Goal: Book appointment/travel/reservation

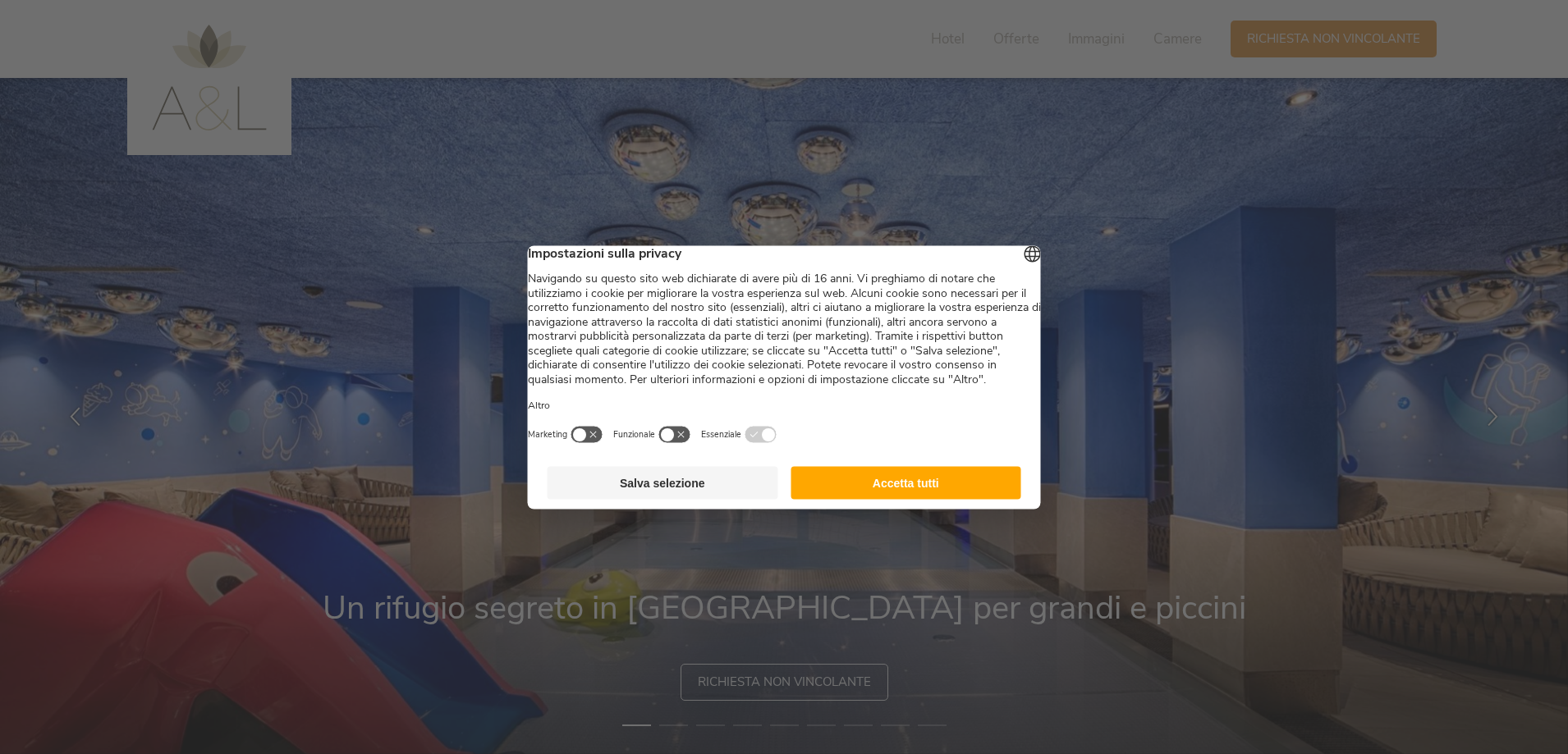
click at [734, 495] on button "Salva selezione" at bounding box center [663, 482] width 231 height 33
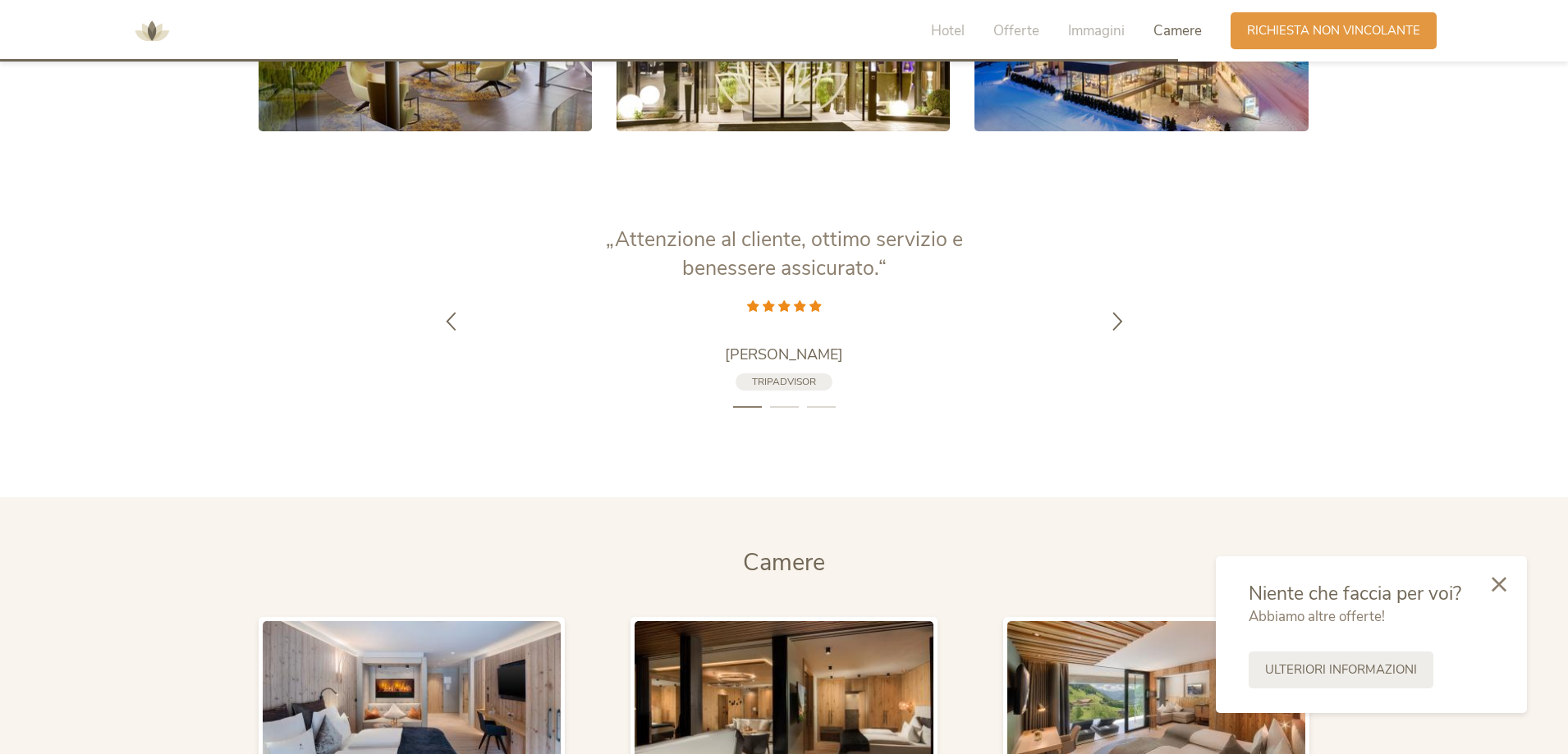
scroll to position [3612, 0]
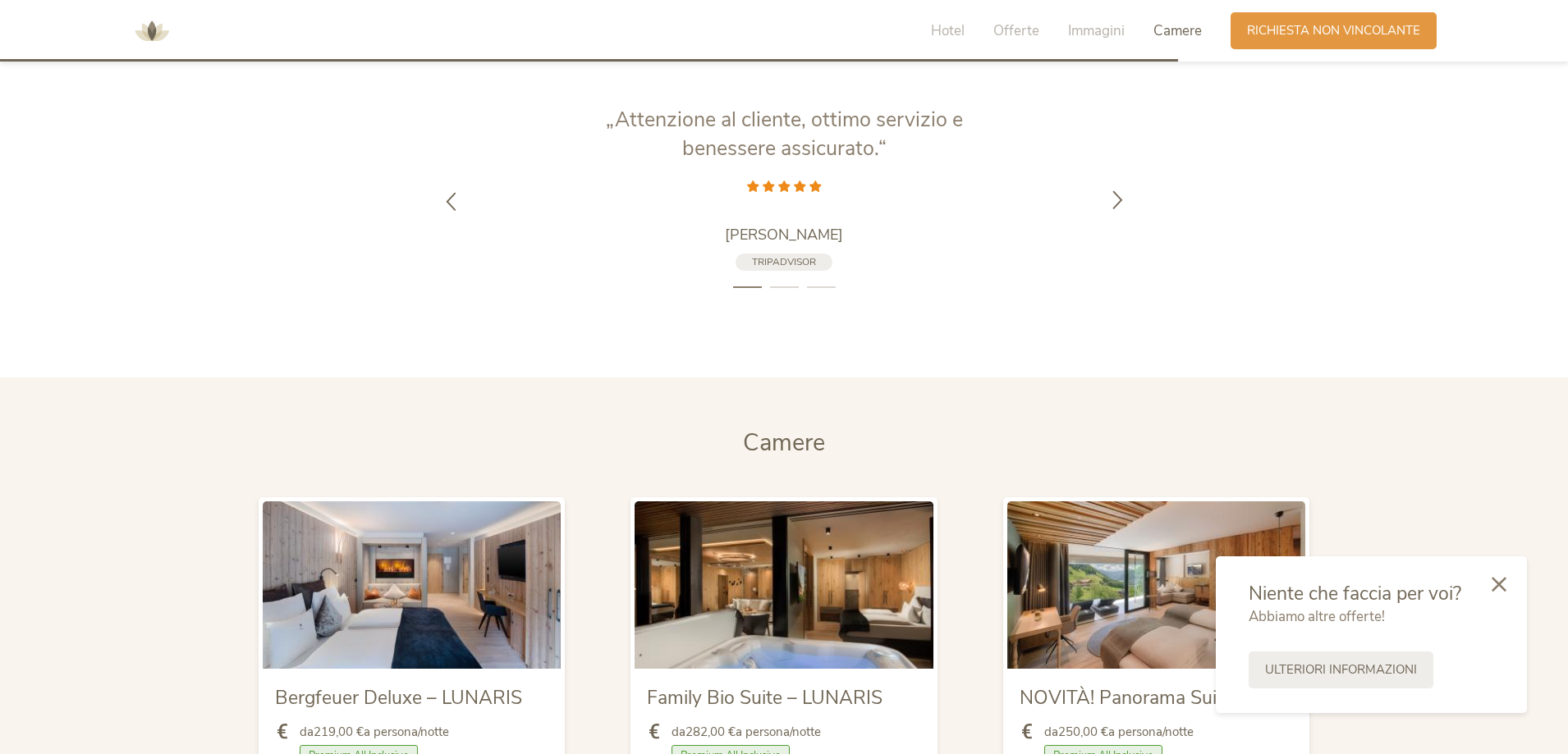
click at [1119, 201] on icon at bounding box center [1117, 199] width 19 height 19
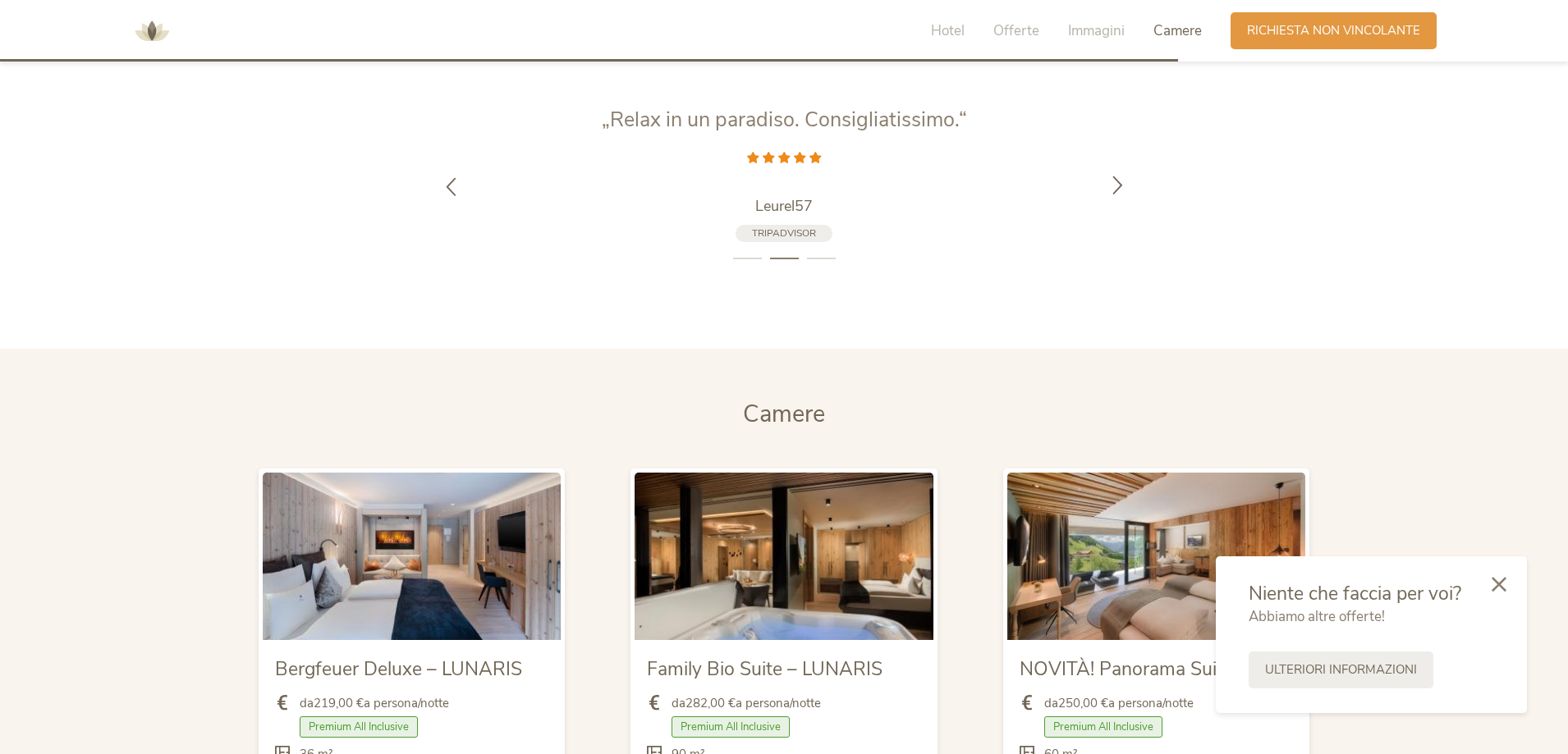
click at [1112, 202] on div at bounding box center [1117, 186] width 52 height 52
click at [1111, 193] on icon at bounding box center [1117, 185] width 19 height 19
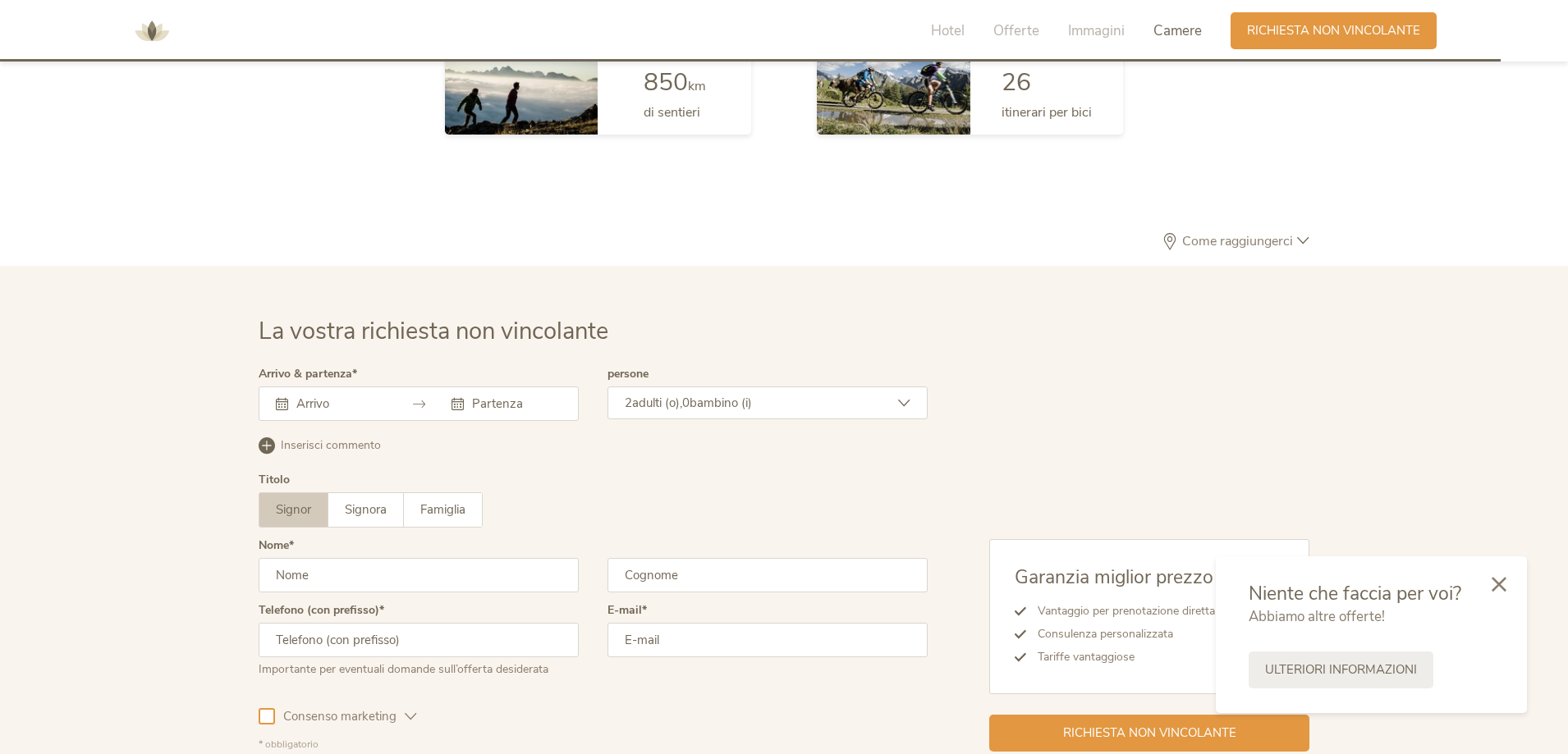
scroll to position [4807, 0]
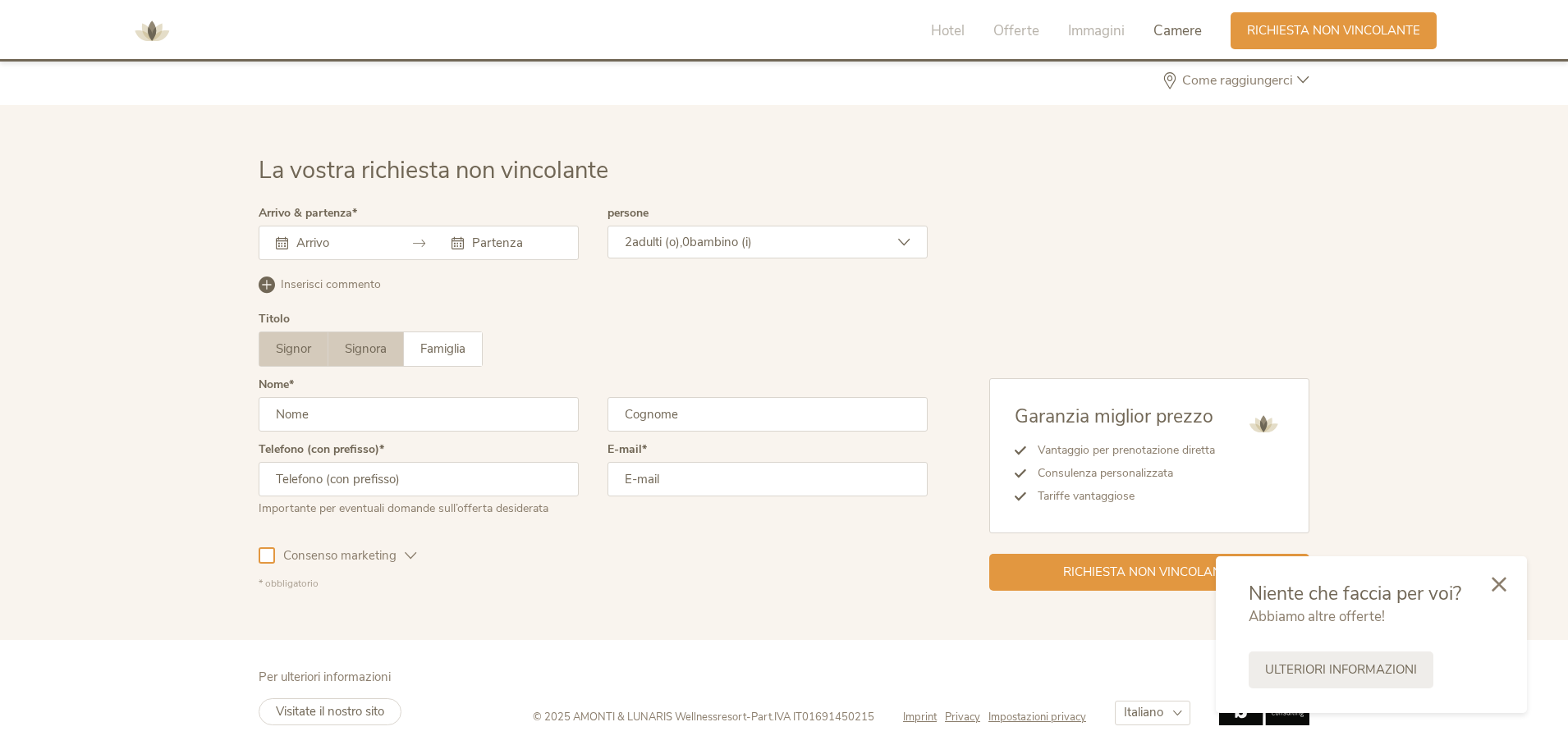
click at [344, 353] on label "Signora" at bounding box center [366, 349] width 75 height 34
click at [786, 257] on div "2 adulti (o), 0 bambino (i)" at bounding box center [767, 242] width 320 height 33
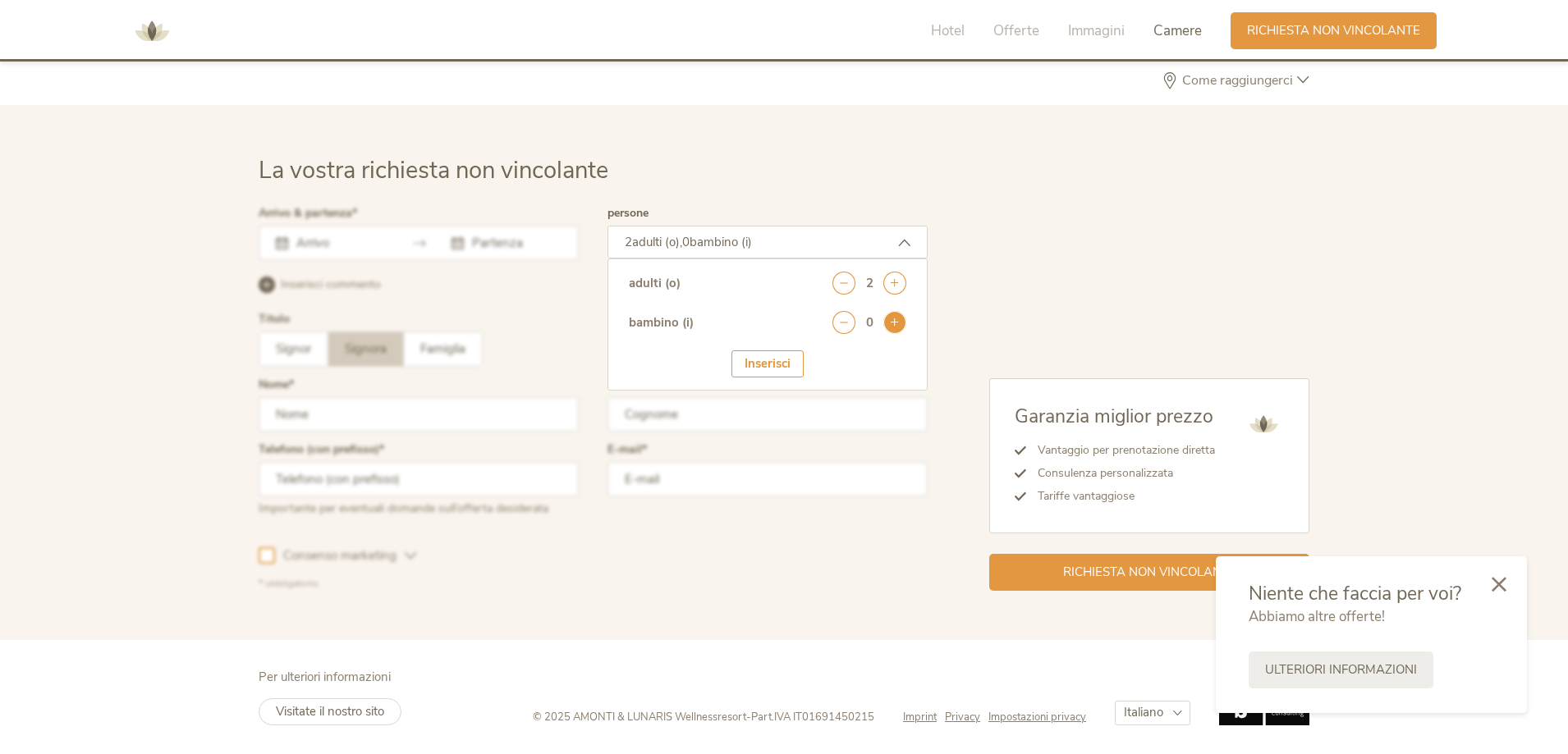
click at [889, 324] on icon at bounding box center [894, 322] width 23 height 23
click at [849, 360] on select "seleziona 0 1 2 3 4 5 6 7 8 9 10 11 12 13 14 15 16 17" at bounding box center [865, 368] width 81 height 27
select select "0"
click at [824, 355] on select "seleziona 0 1 2 3 4 5 6 7 8 9 10 11 12 13 14 15 16 17" at bounding box center [865, 368] width 81 height 27
click at [785, 414] on div "Inserisci" at bounding box center [767, 414] width 72 height 27
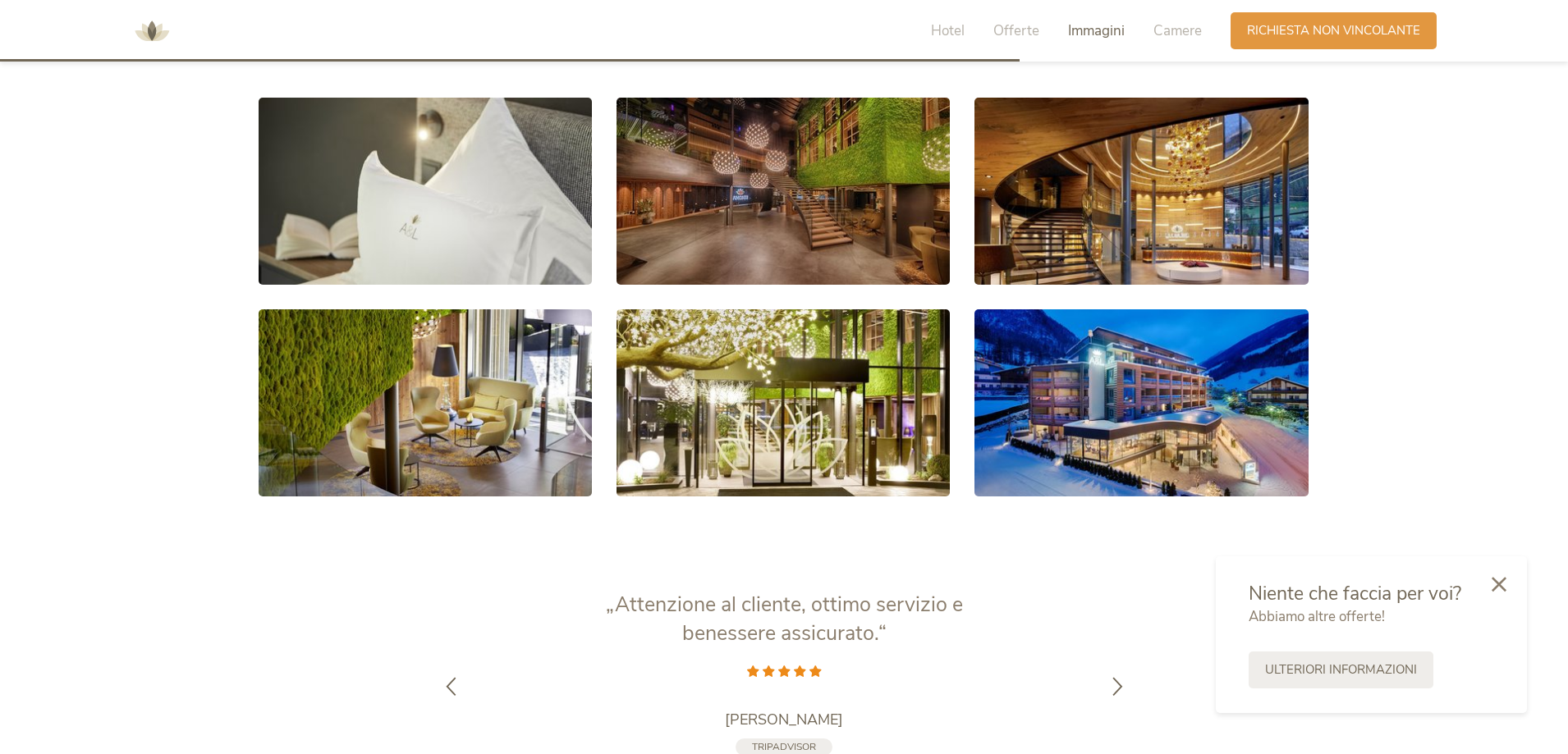
scroll to position [3330, 0]
